Goal: Information Seeking & Learning: Learn about a topic

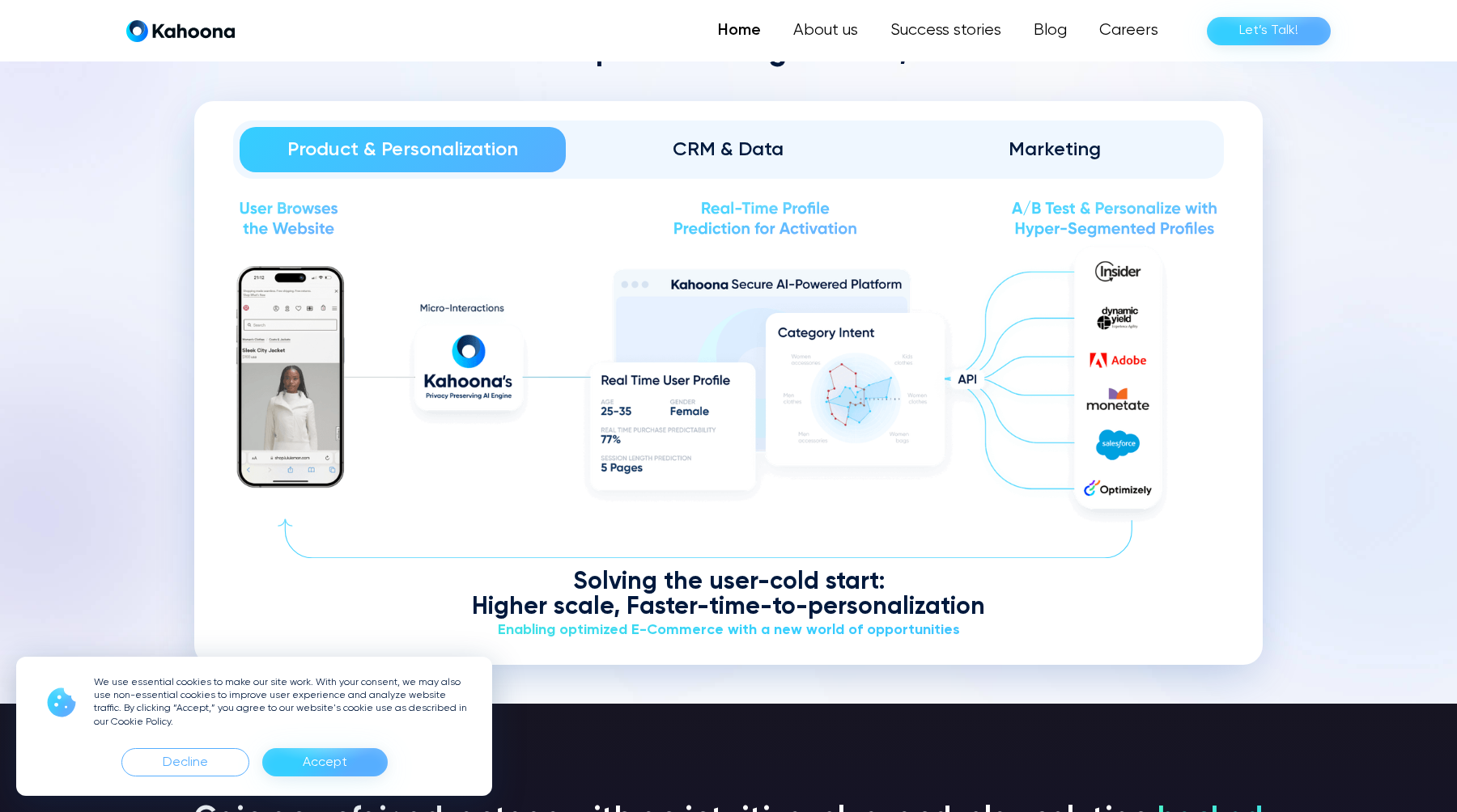
scroll to position [2038, 0]
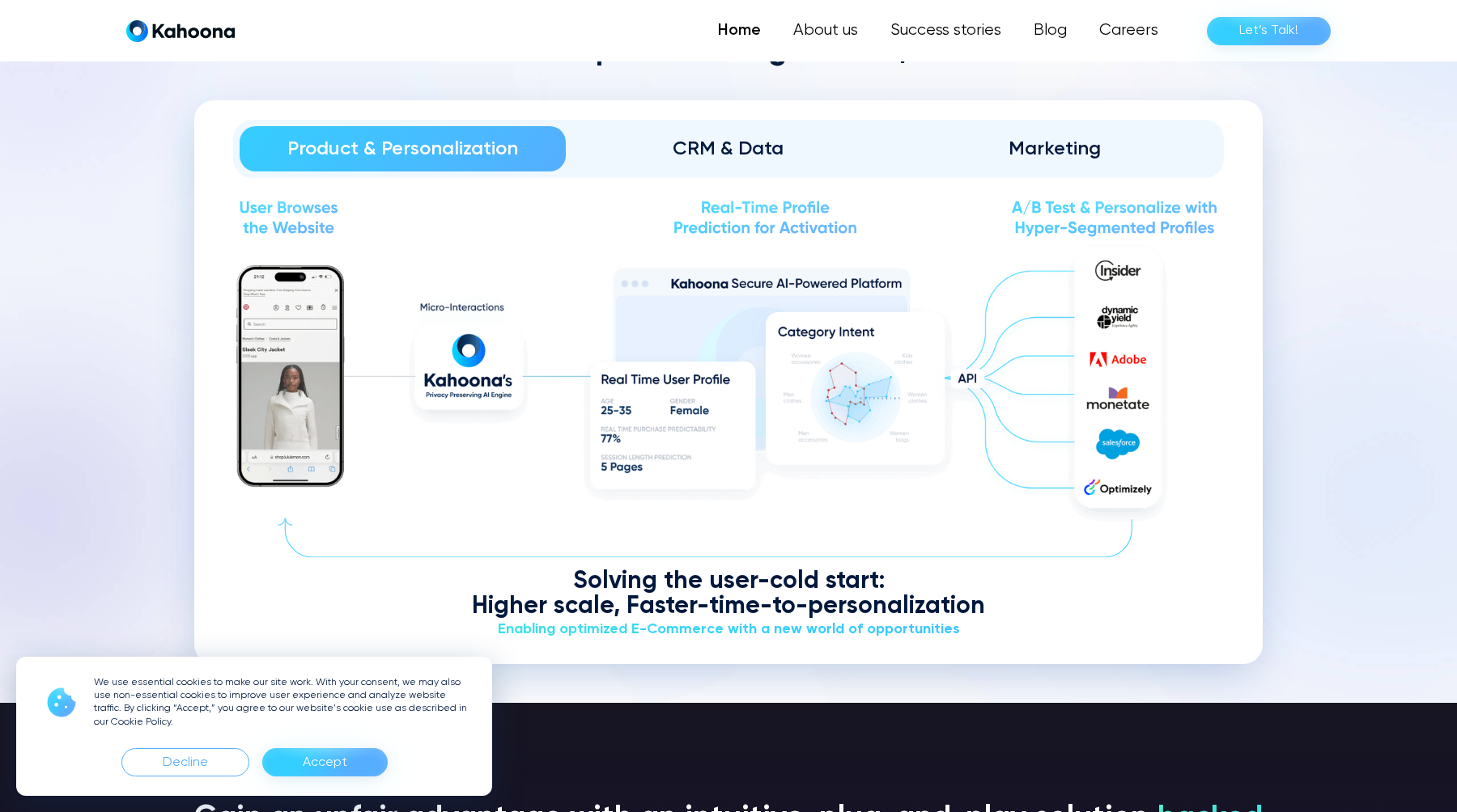
click at [1024, 153] on div "Marketing" at bounding box center [1054, 148] width 281 height 26
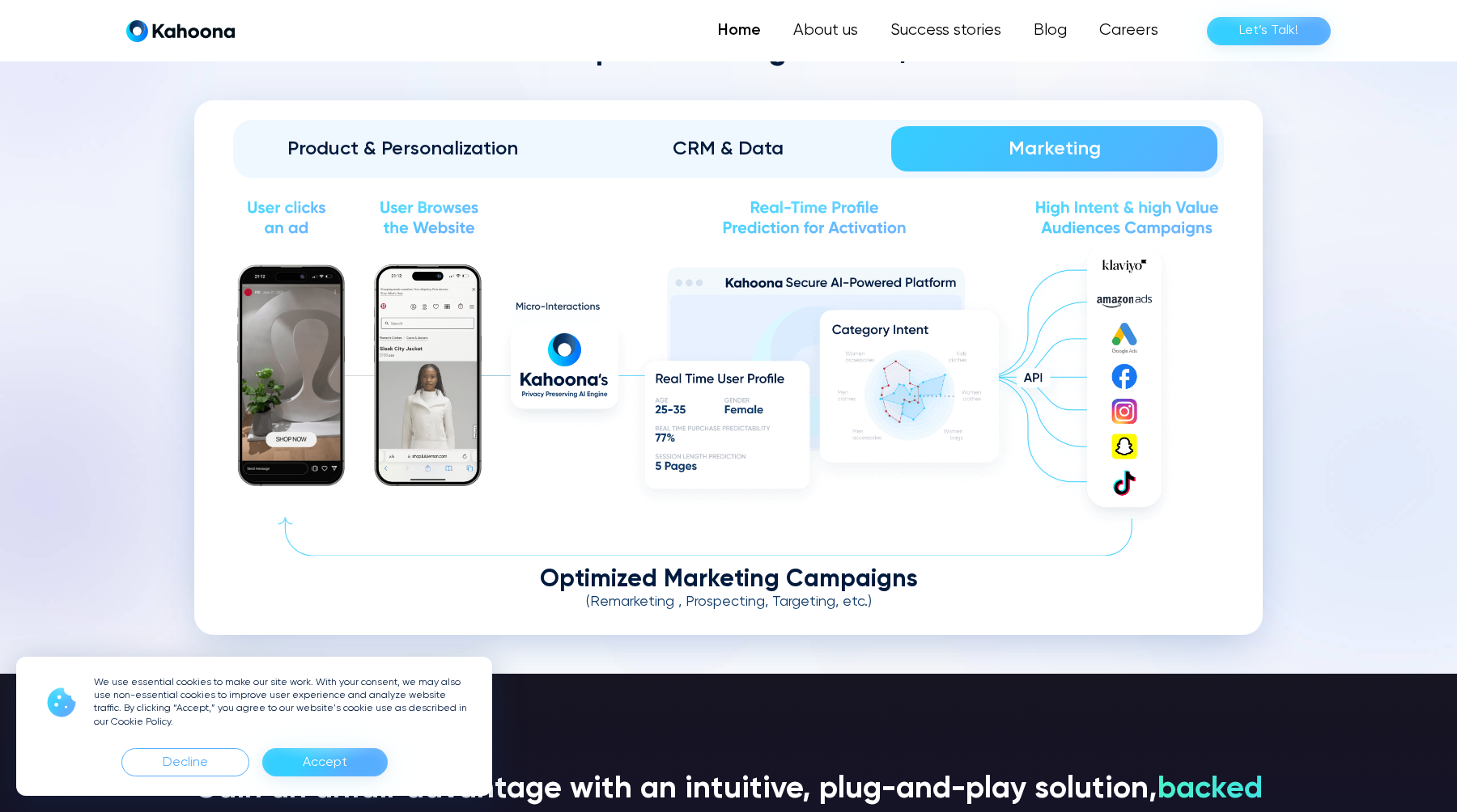
click at [792, 136] on div "CRM & Data" at bounding box center [728, 148] width 281 height 26
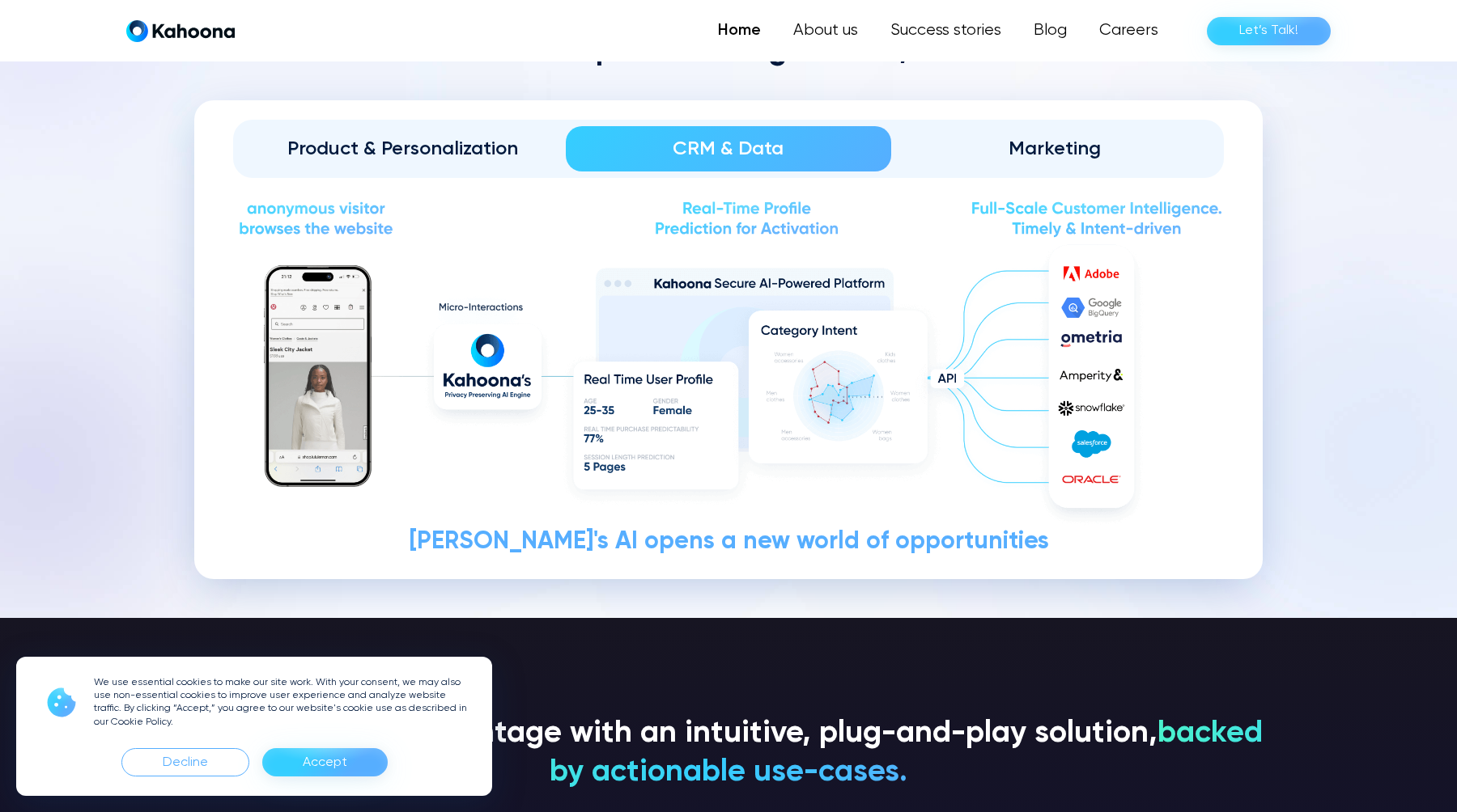
click at [468, 154] on div "Product & Personalization" at bounding box center [402, 148] width 281 height 26
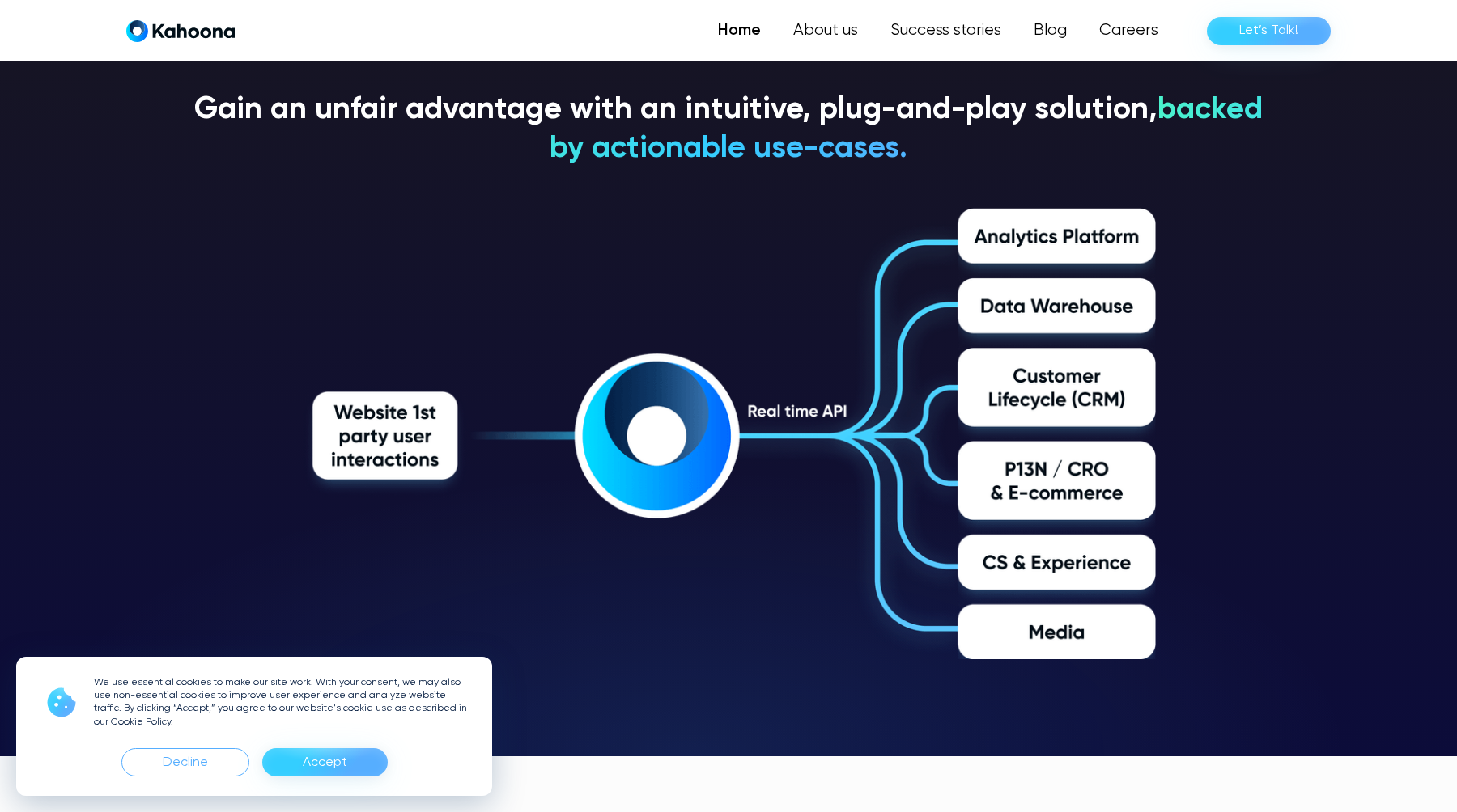
scroll to position [2746, 0]
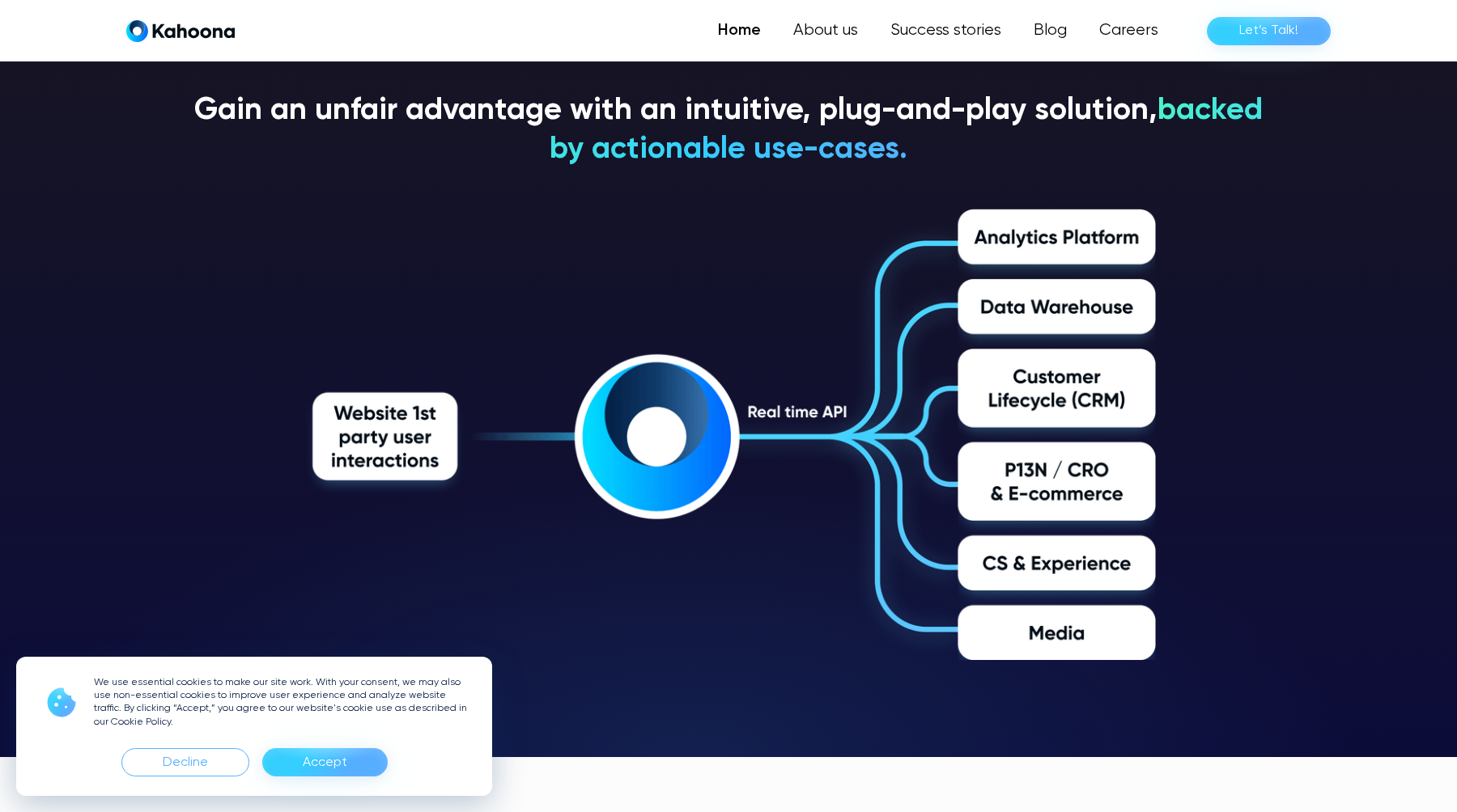
click at [310, 759] on div "Accept" at bounding box center [325, 762] width 45 height 26
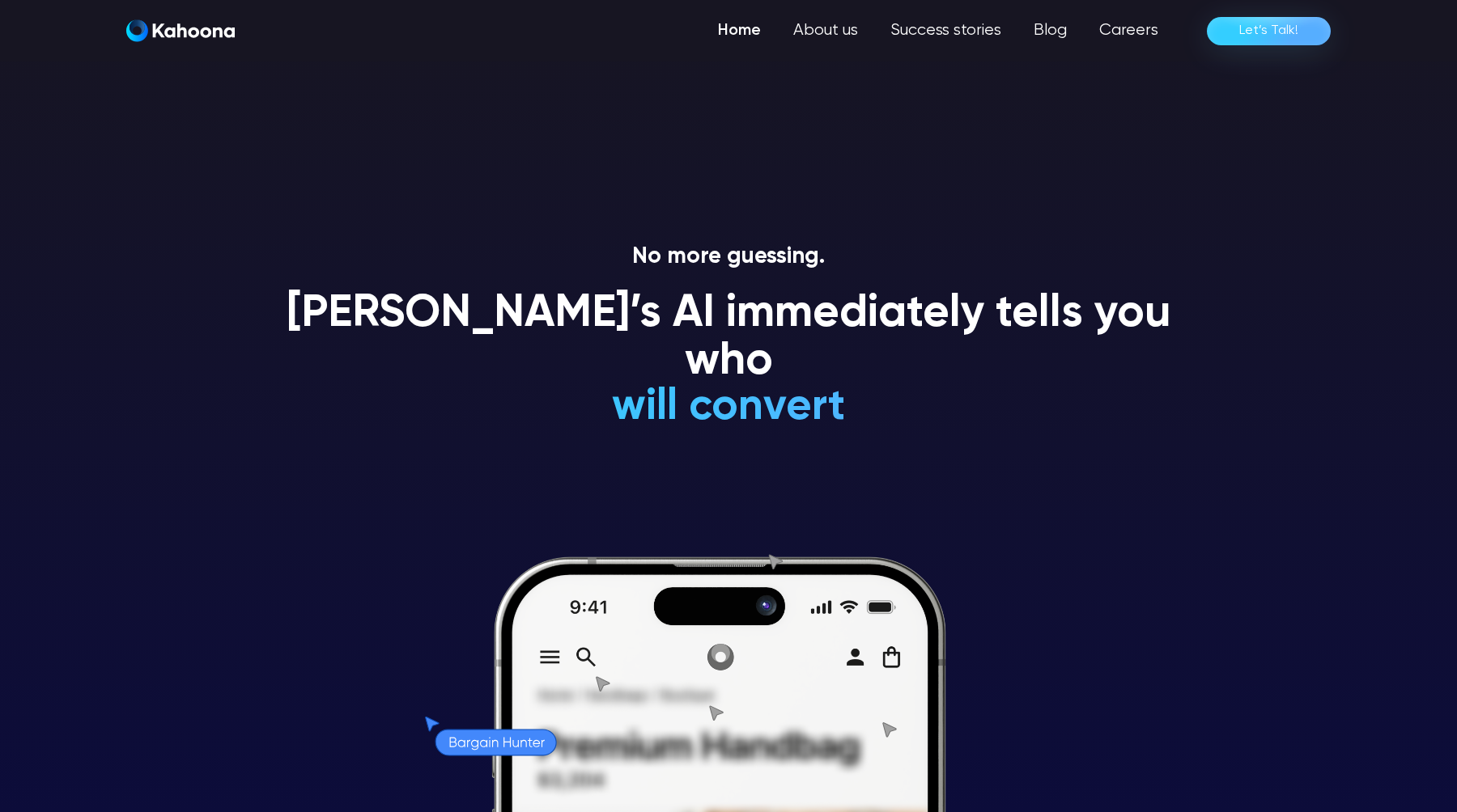
scroll to position [0, 0]
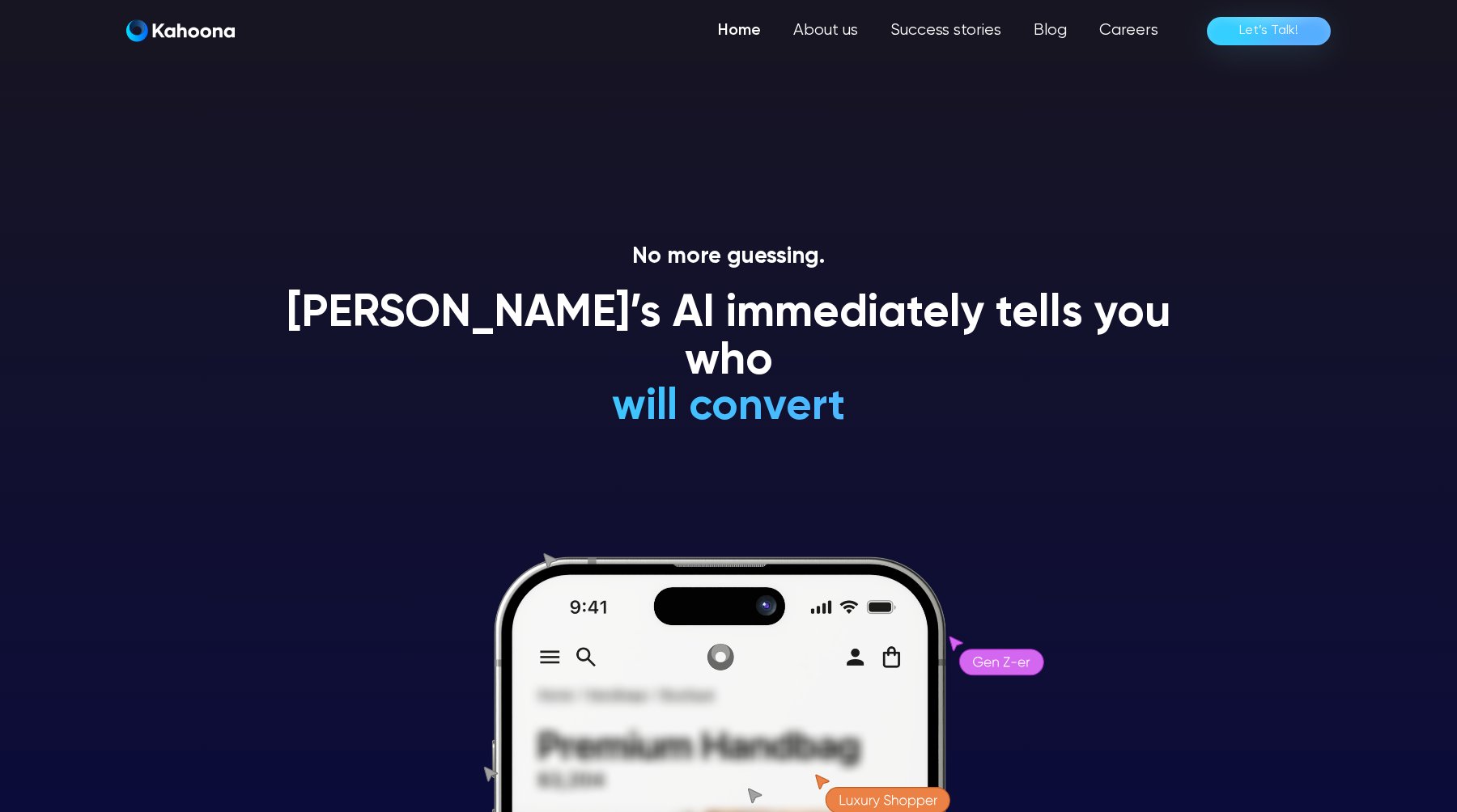
click at [1296, 372] on section "No more guessing. [PERSON_NAME]’s AI immediately tells you who will convert wil…" at bounding box center [728, 406] width 1457 height 812
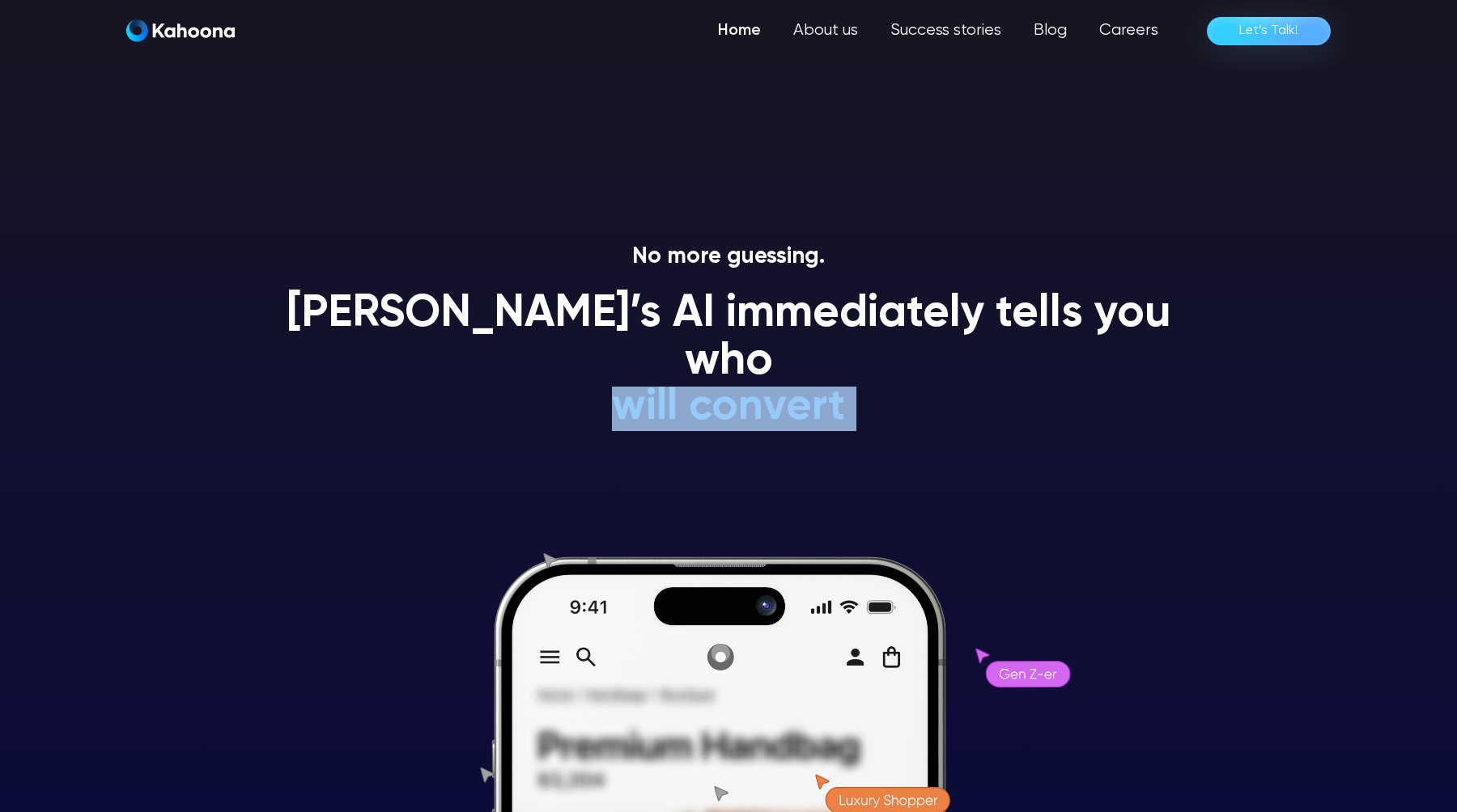
click at [1296, 372] on section "No more guessing. [PERSON_NAME]’s AI immediately tells you who will convert wil…" at bounding box center [728, 406] width 1457 height 812
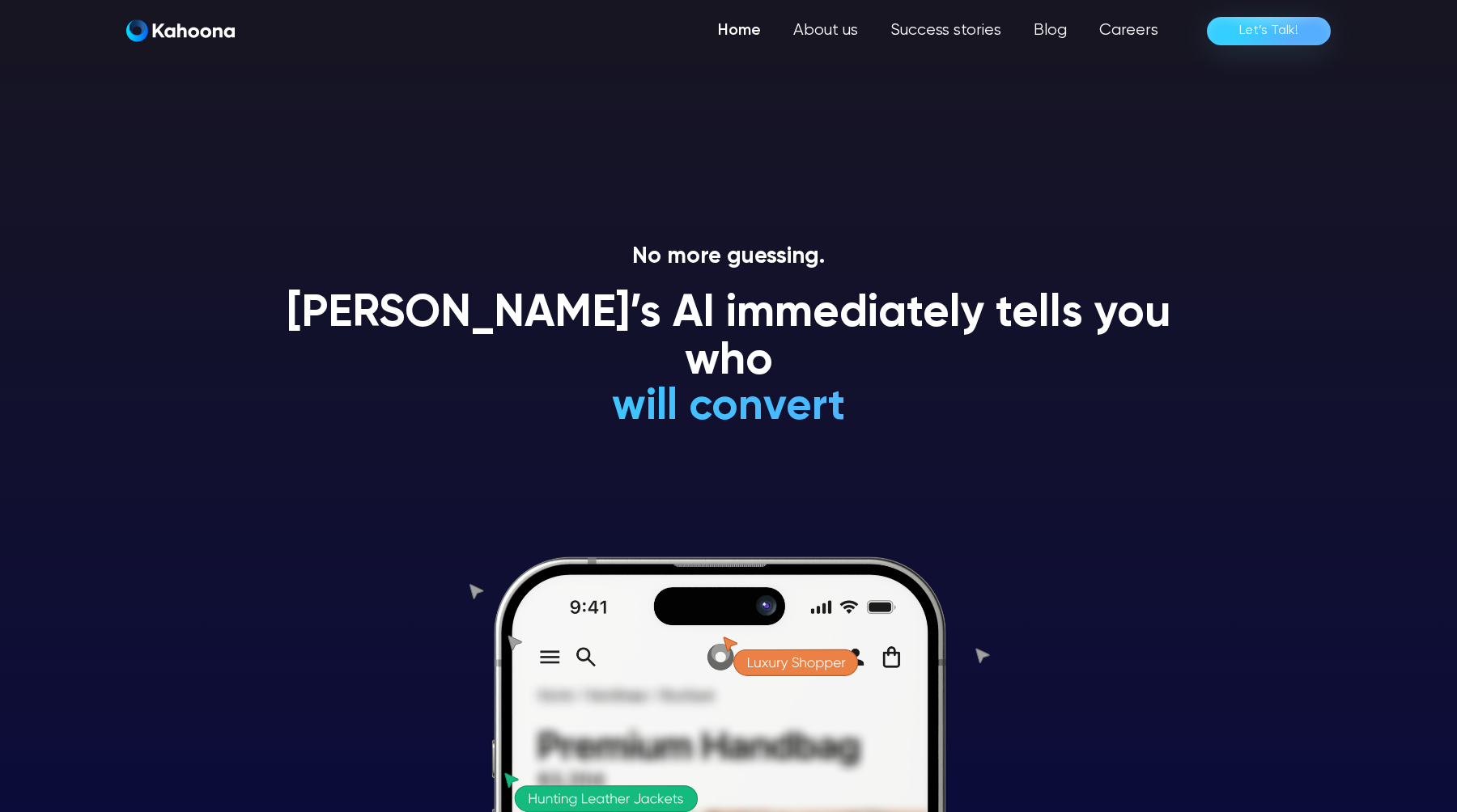
click at [838, 335] on h1 "is an impulsive shopper" at bounding box center [728, 311] width 477 height 48
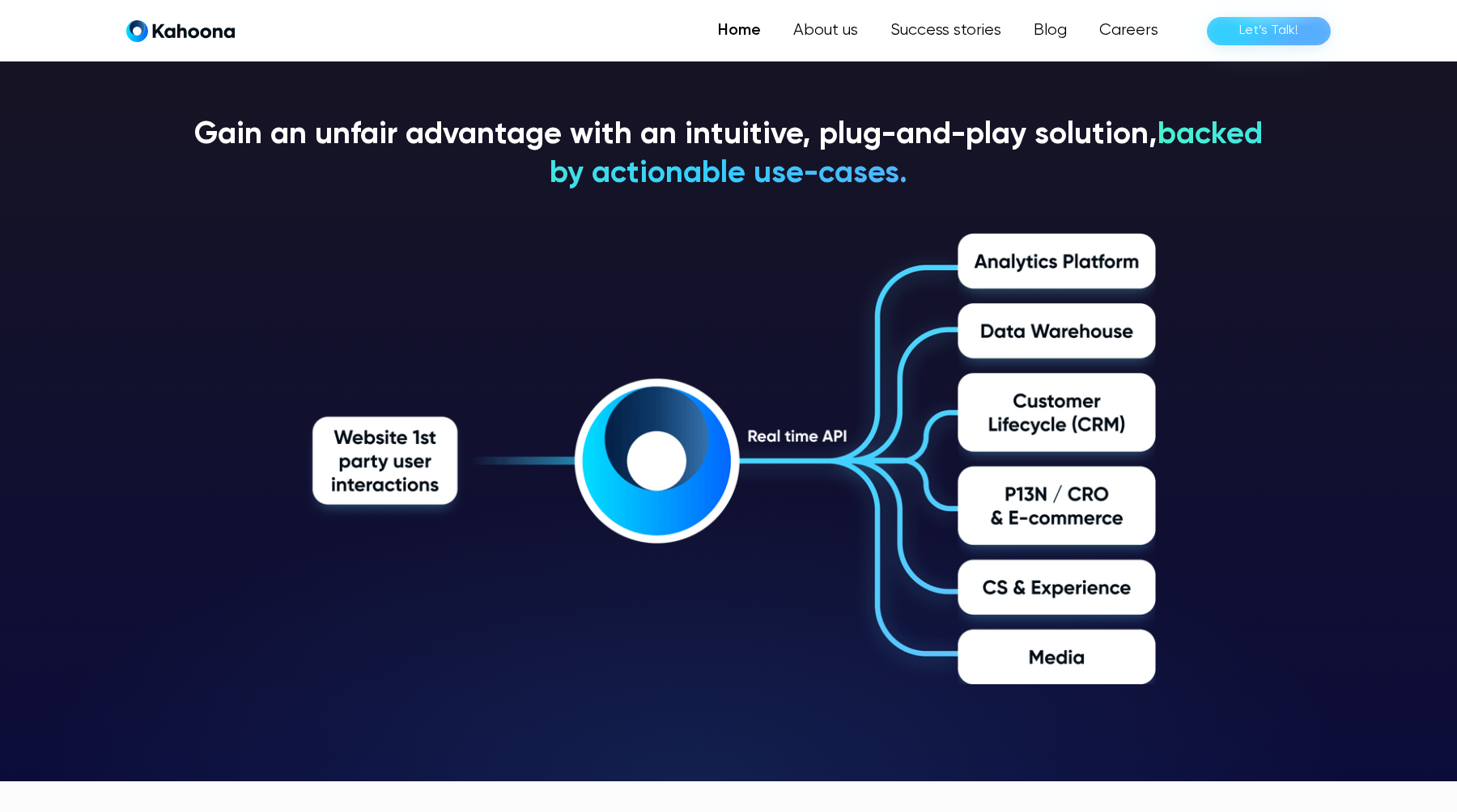
scroll to position [2722, 0]
click at [119, 118] on section "Gain an unfair advantage with an intuitive, plug-and-play solution, backed by a…" at bounding box center [728, 400] width 1457 height 762
